Goal: Transaction & Acquisition: Purchase product/service

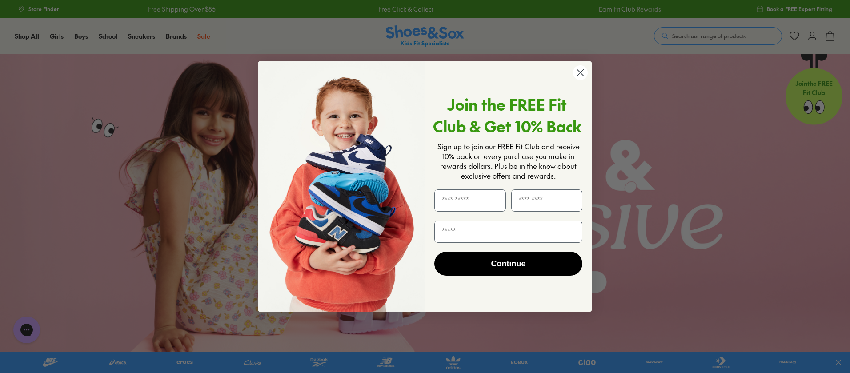
click at [575, 75] on circle "Close dialog" at bounding box center [580, 72] width 15 height 15
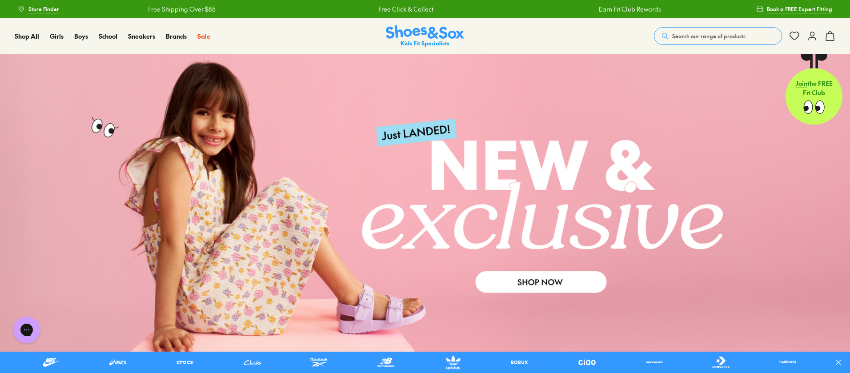
click at [678, 36] on span "Search our range of products" at bounding box center [708, 36] width 73 height 8
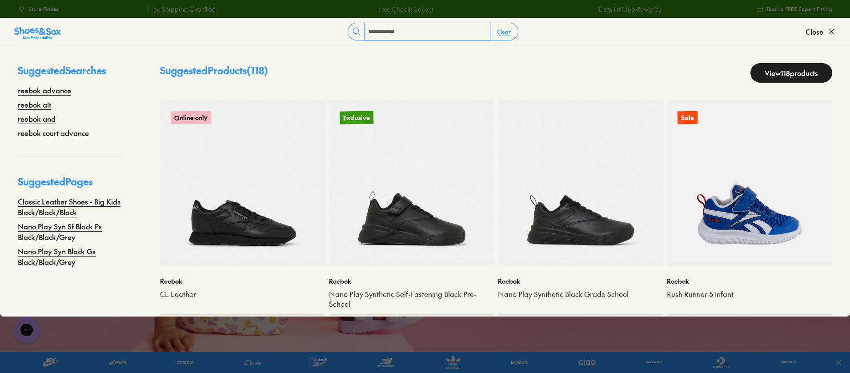
type input "**********"
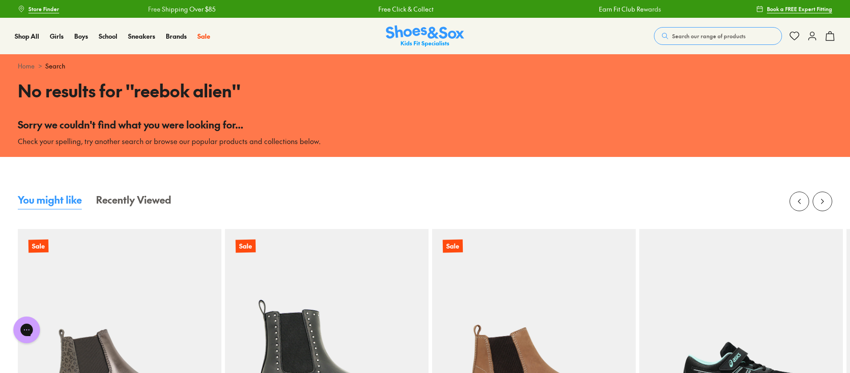
click at [727, 35] on span "Search our range of products" at bounding box center [708, 36] width 73 height 8
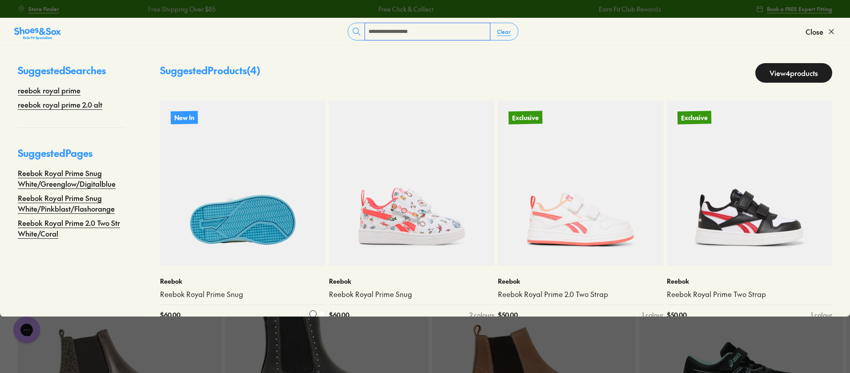
type input "**********"
click at [227, 205] on img at bounding box center [242, 182] width 165 height 165
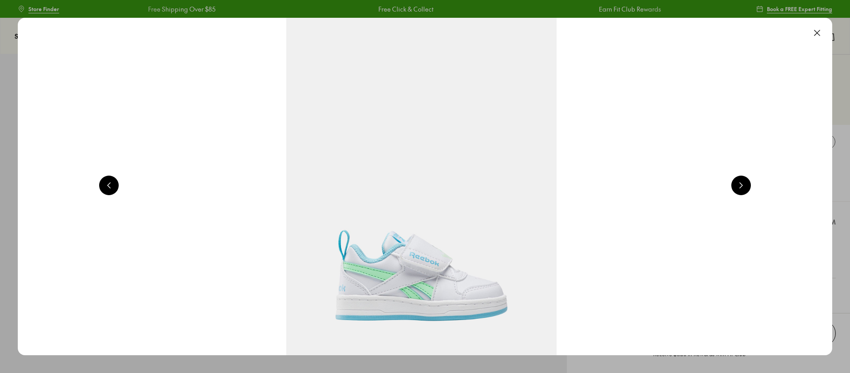
select select "*"
click at [818, 33] on button at bounding box center [817, 33] width 20 height 20
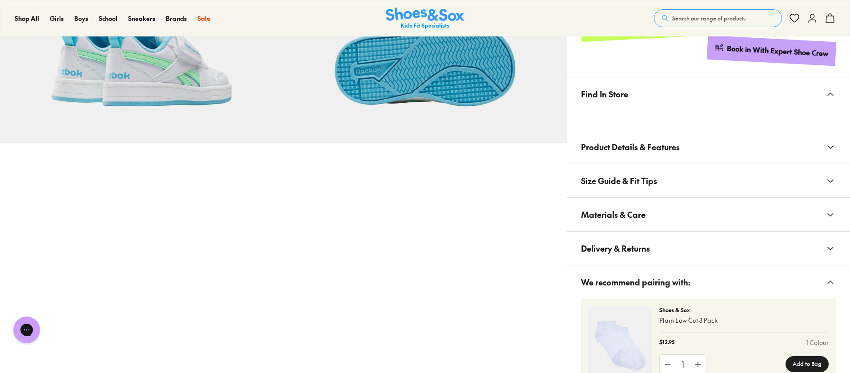
scroll to position [479, 0]
click at [627, 144] on span "Product Details & Features" at bounding box center [630, 146] width 99 height 26
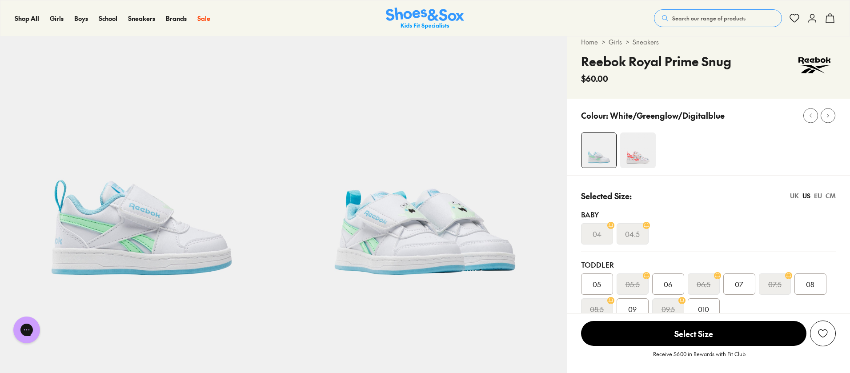
scroll to position [0, 0]
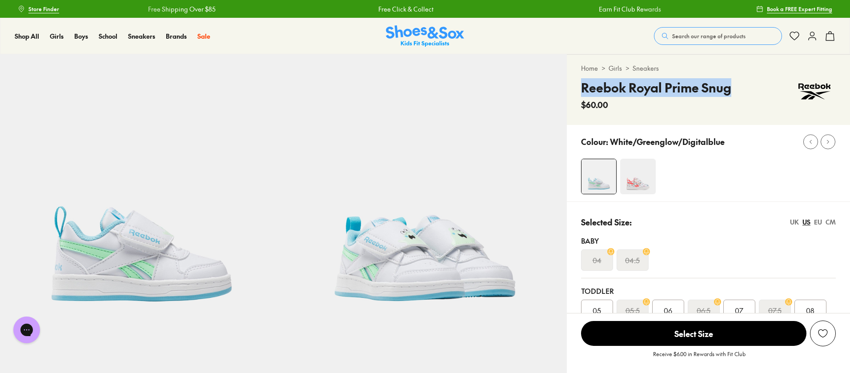
drag, startPoint x: 746, startPoint y: 86, endPoint x: 570, endPoint y: 89, distance: 176.4
click at [570, 89] on div "Home > Girls > Sneakers Reebok Royal Prime Snug $60.00" at bounding box center [708, 90] width 283 height 70
copy h4 "Reebok Royal Prime Snug"
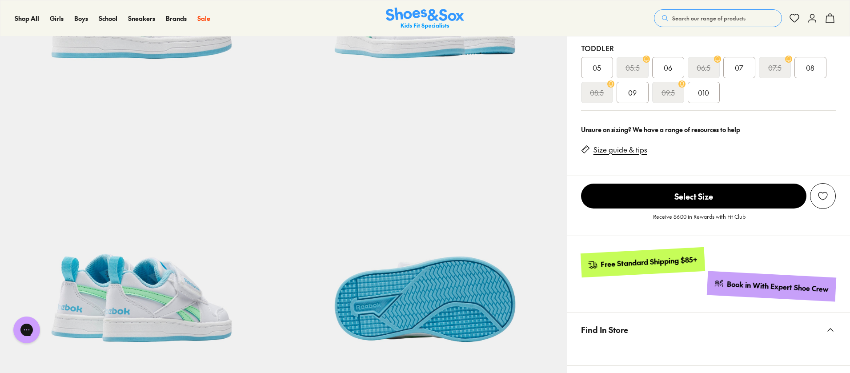
scroll to position [429, 0]
